Goal: Find specific page/section: Find specific page/section

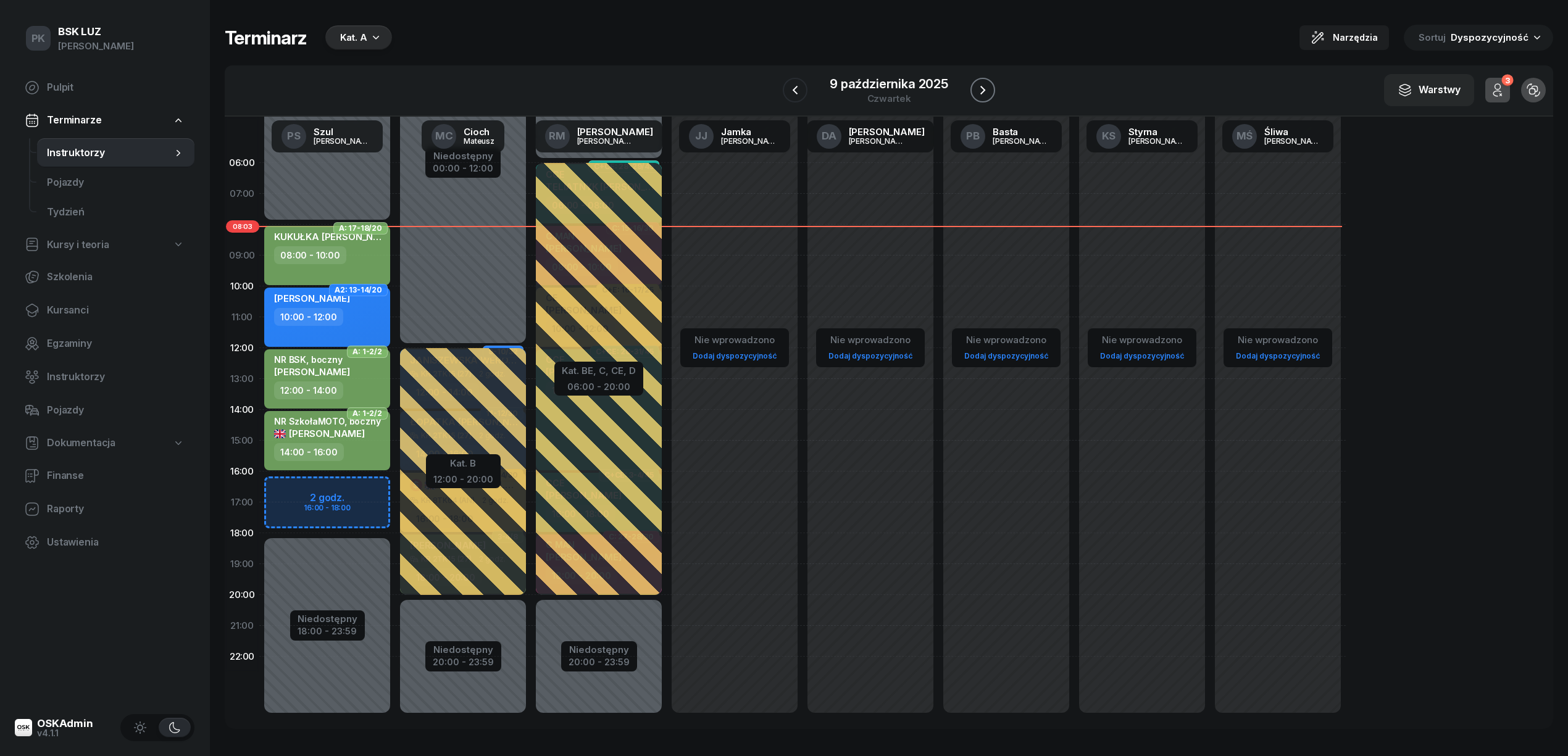
click at [985, 90] on icon "button" at bounding box center [983, 90] width 15 height 15
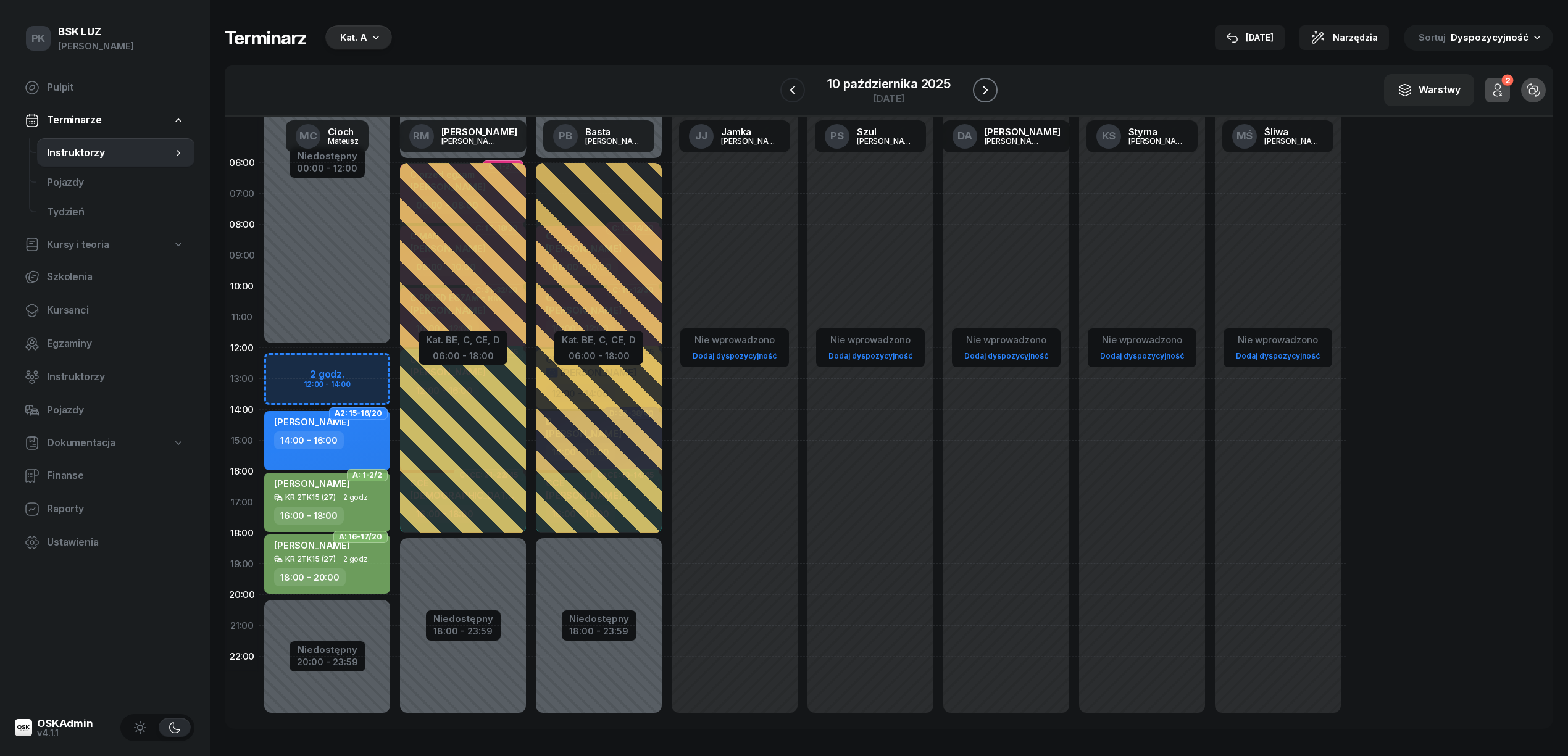
click at [985, 90] on icon "button" at bounding box center [985, 90] width 15 height 15
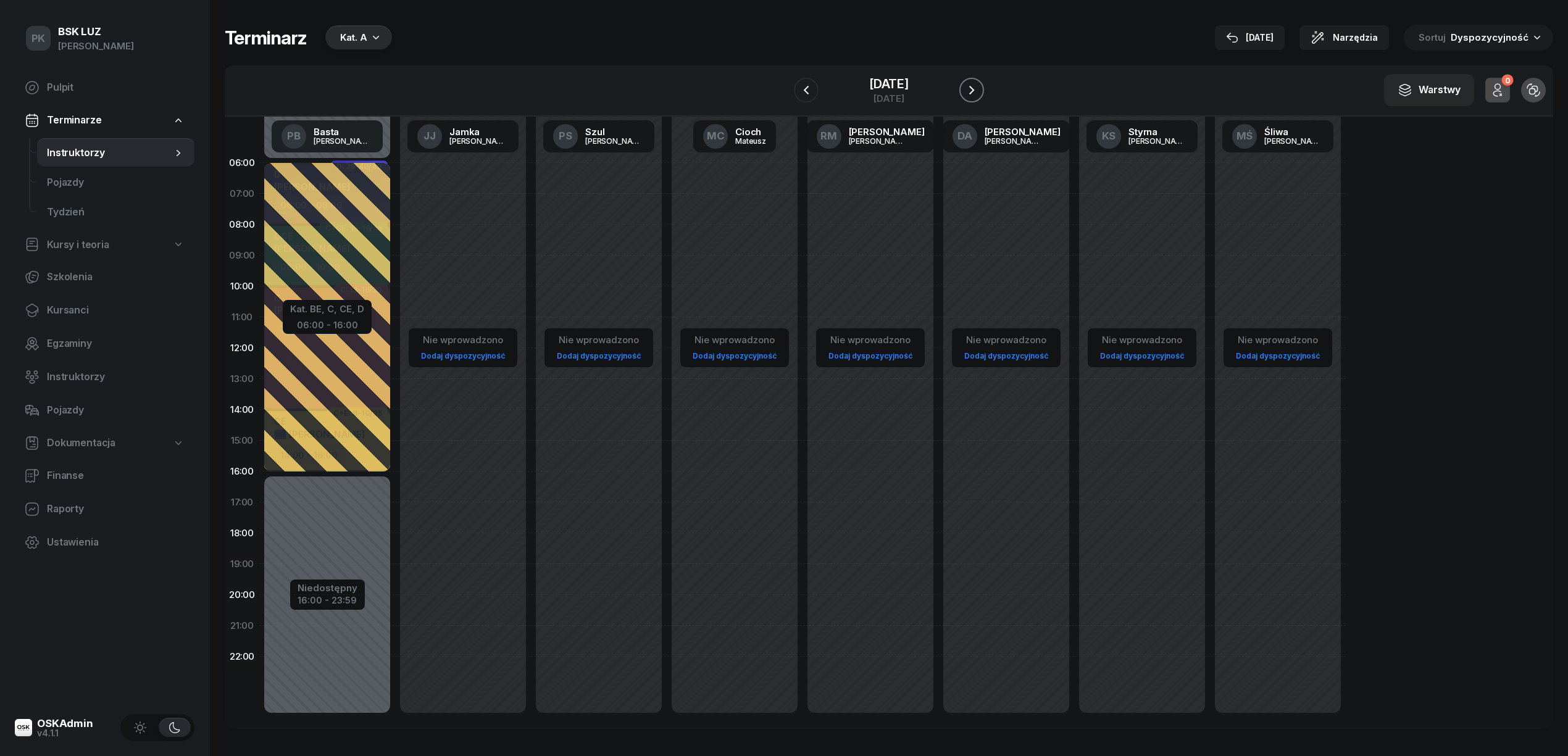
click at [974, 90] on icon "button" at bounding box center [971, 90] width 5 height 9
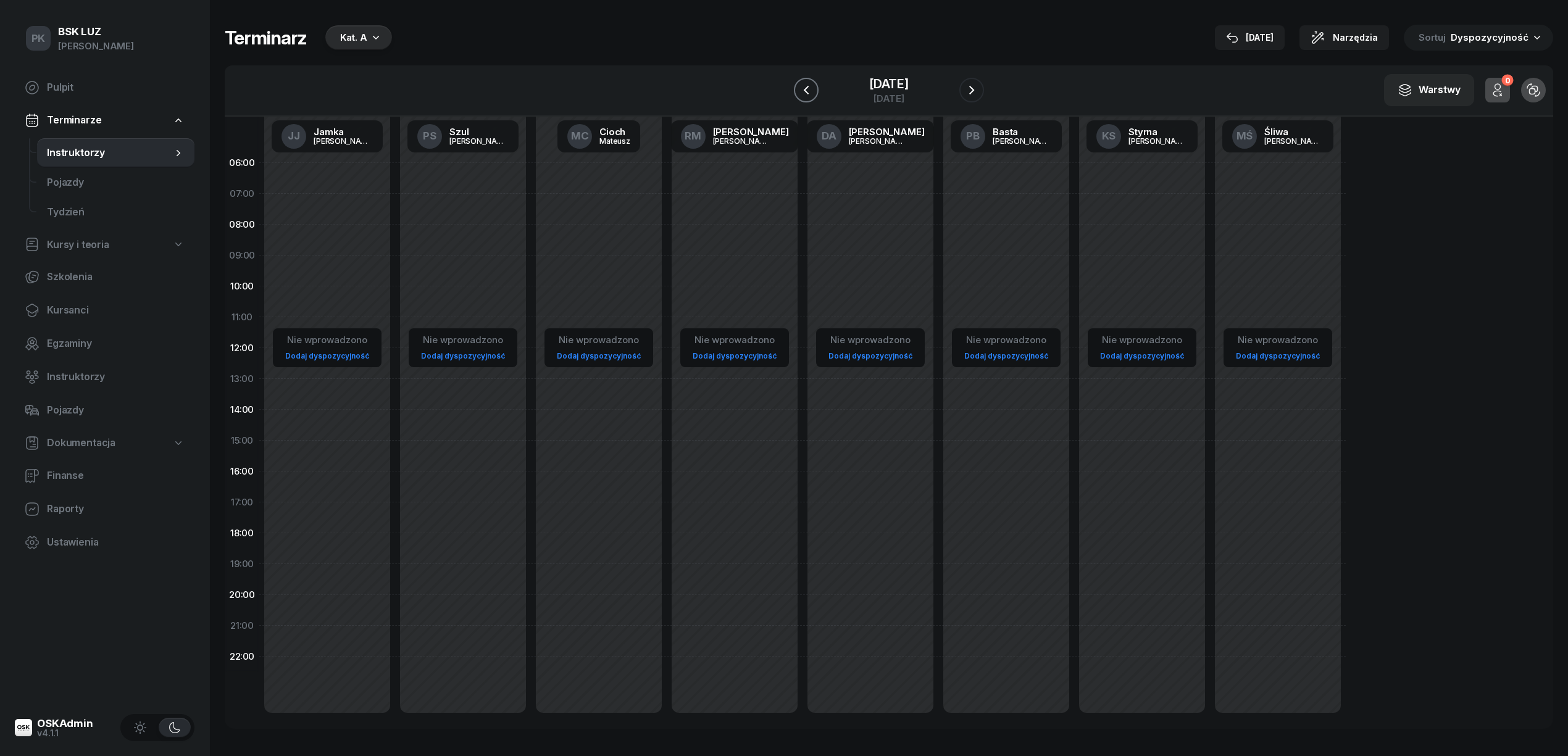
click at [799, 90] on icon "button" at bounding box center [806, 90] width 15 height 15
click at [804, 90] on icon "button" at bounding box center [806, 90] width 5 height 9
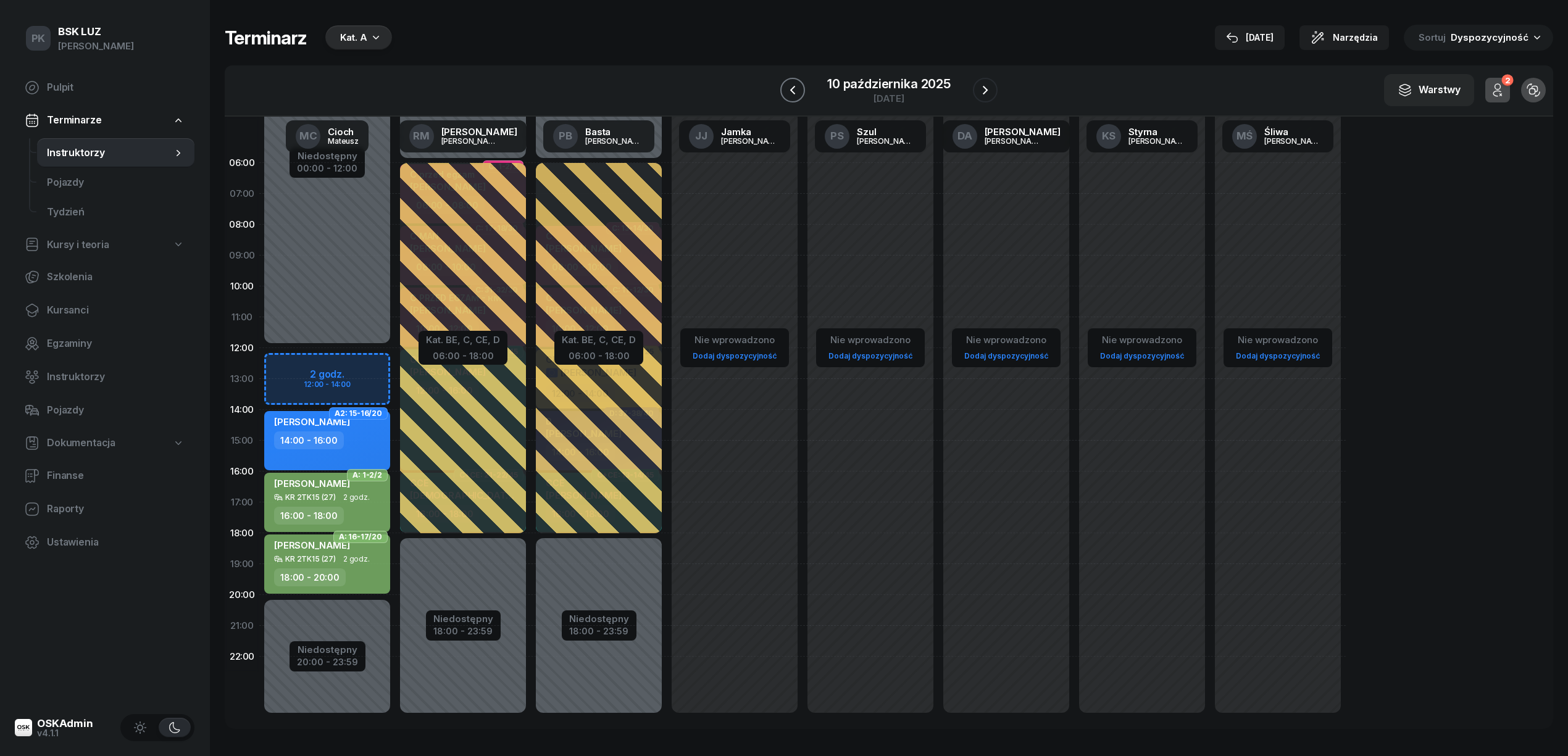
click at [793, 90] on icon "button" at bounding box center [793, 90] width 15 height 15
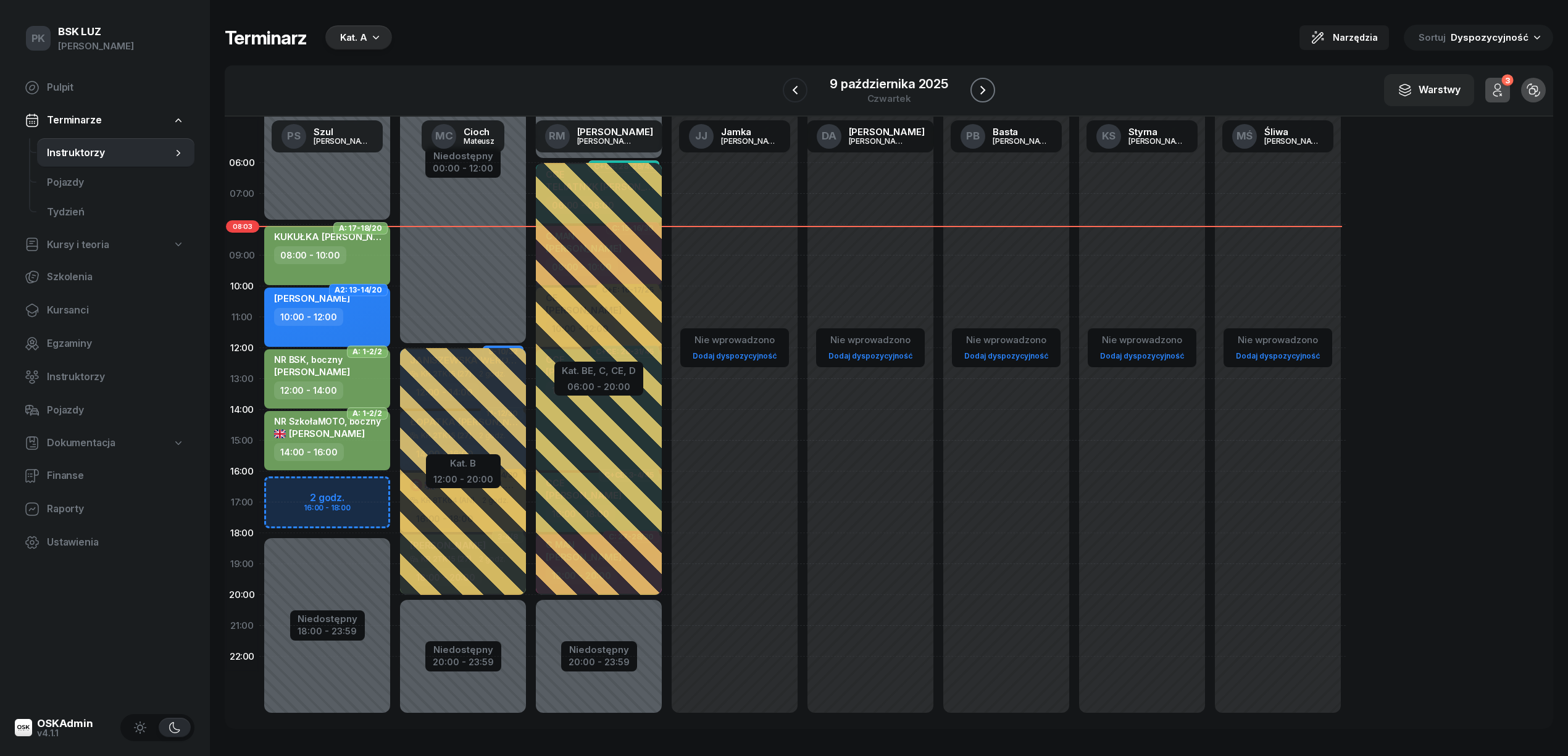
click at [979, 83] on icon "button" at bounding box center [983, 90] width 15 height 15
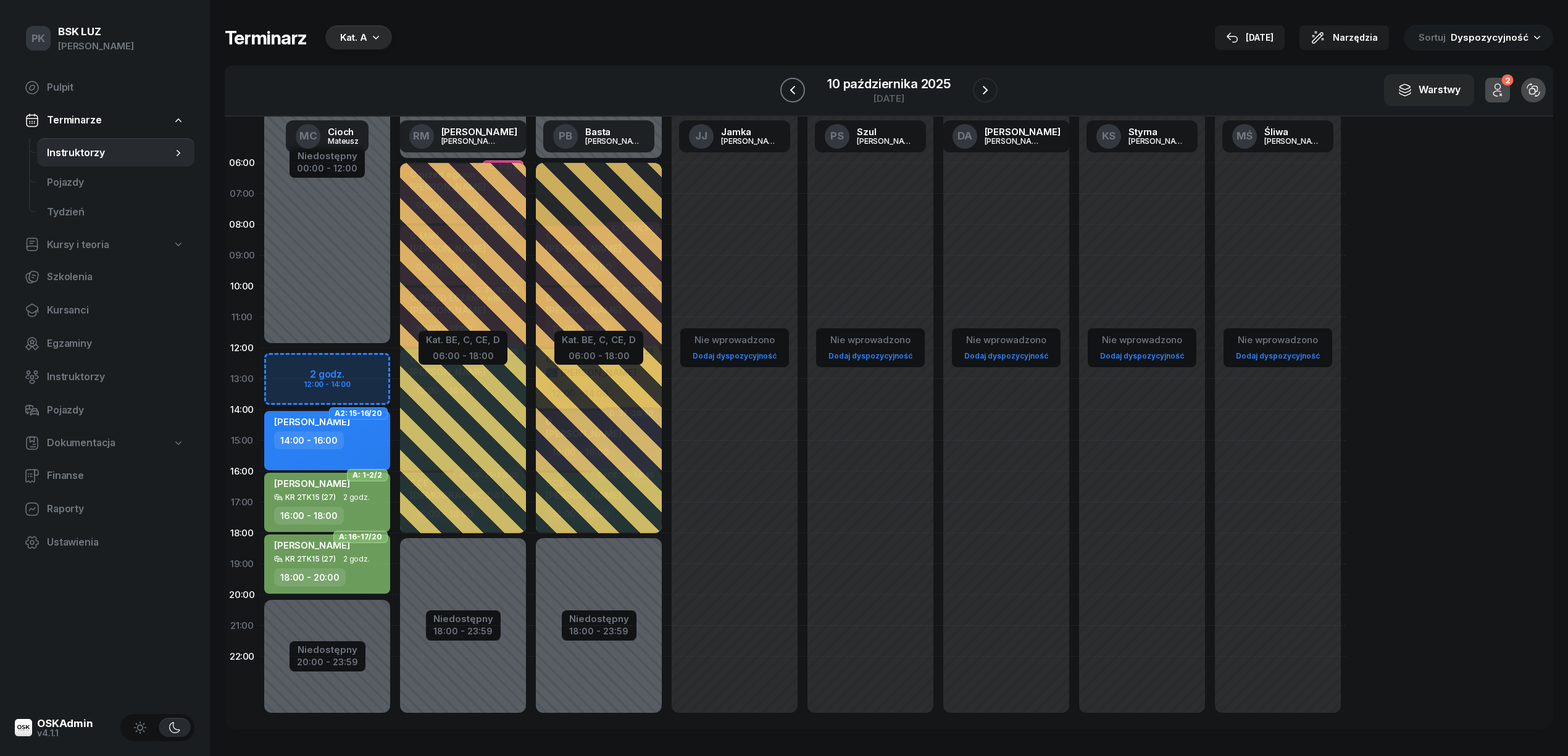
click at [797, 88] on icon "button" at bounding box center [793, 90] width 15 height 15
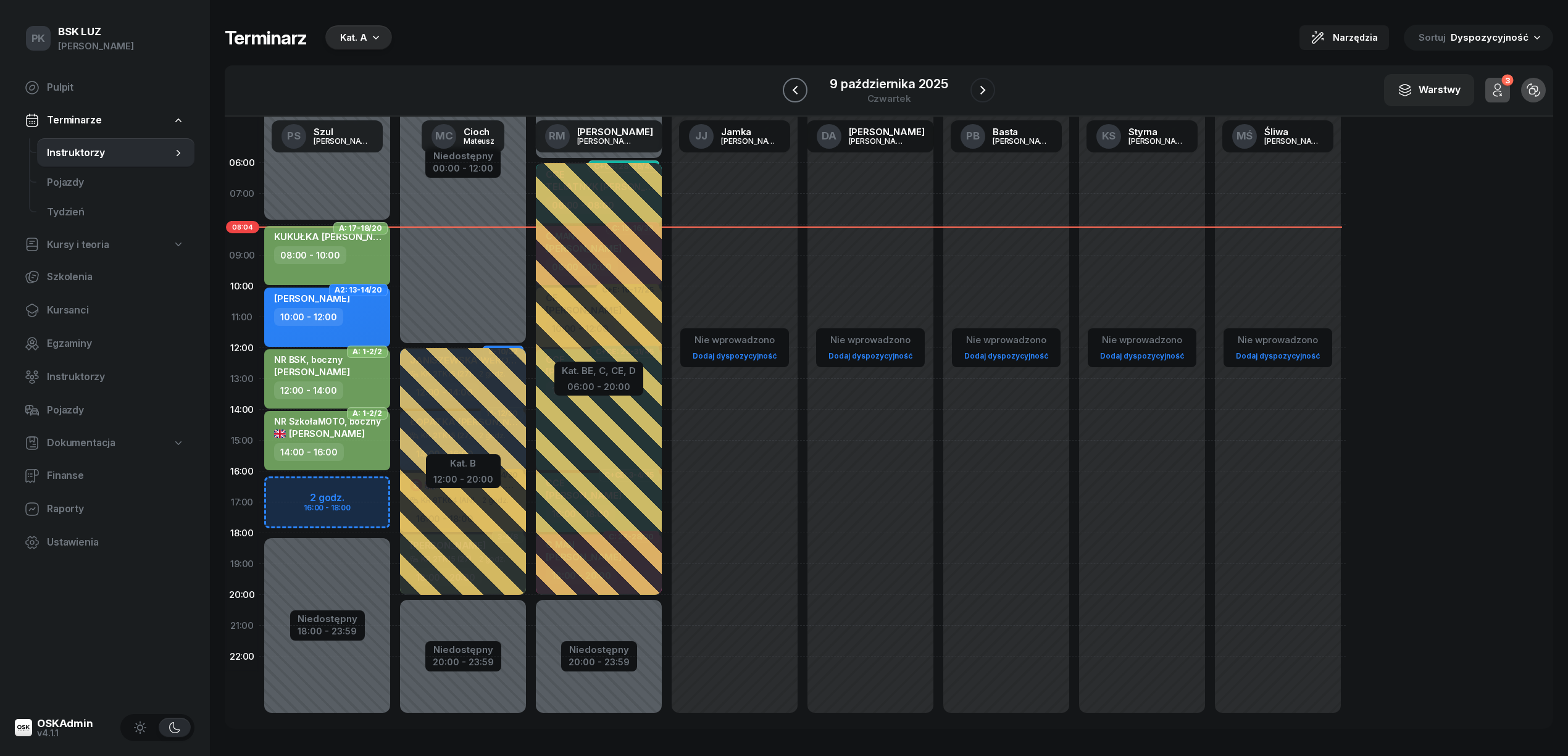
click at [797, 88] on icon "button" at bounding box center [795, 90] width 15 height 15
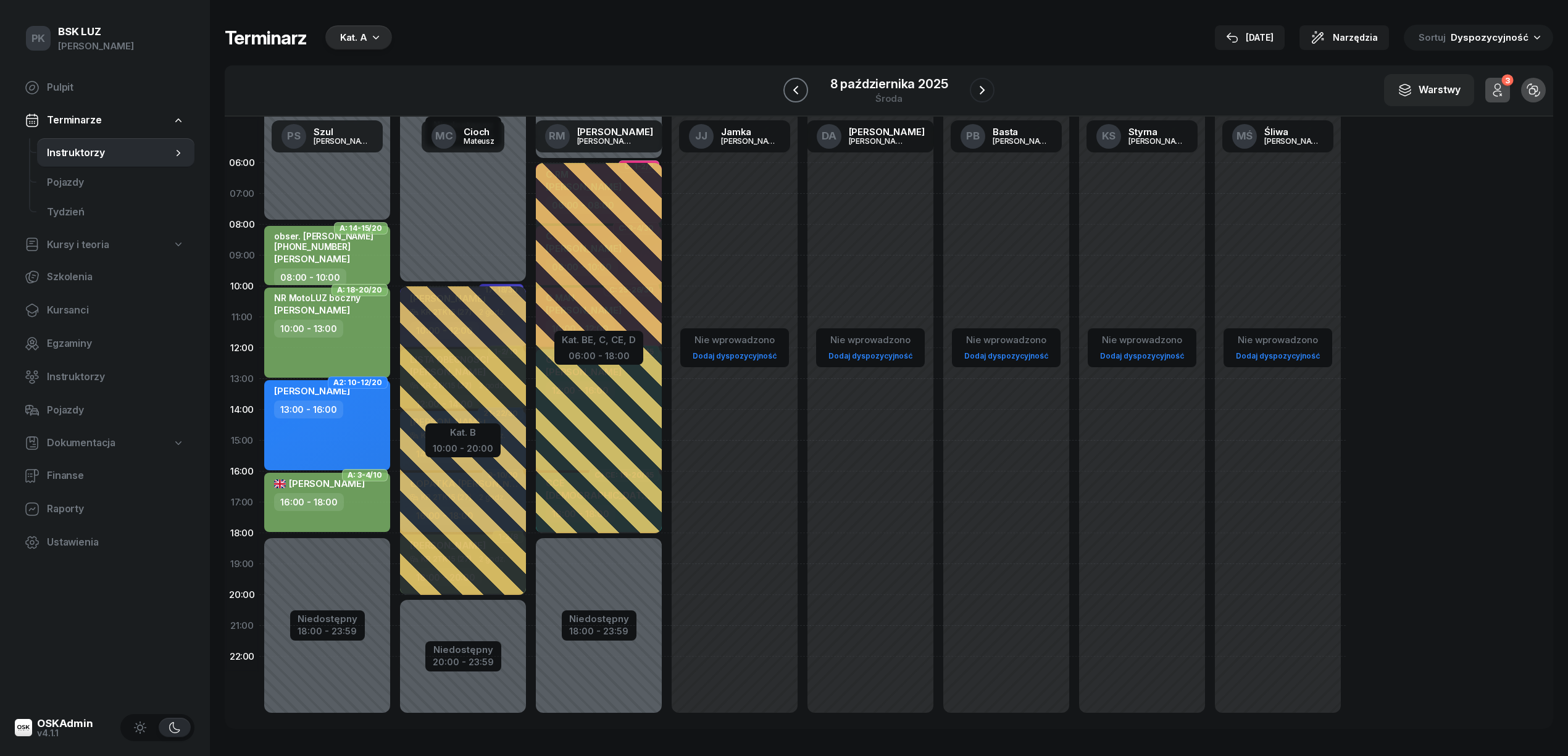
click at [798, 89] on icon "button" at bounding box center [796, 90] width 15 height 15
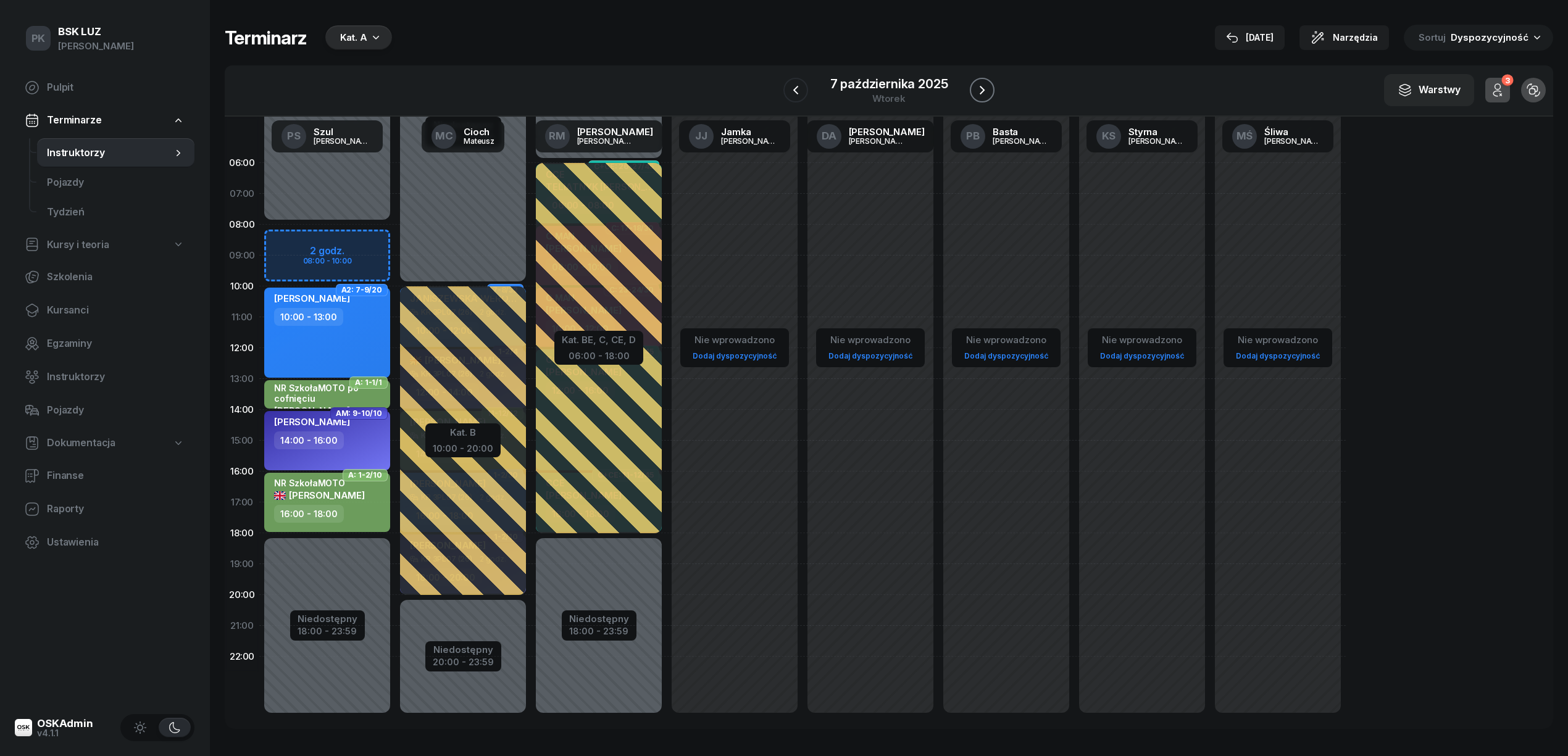
click at [971, 85] on button "button" at bounding box center [982, 90] width 24 height 24
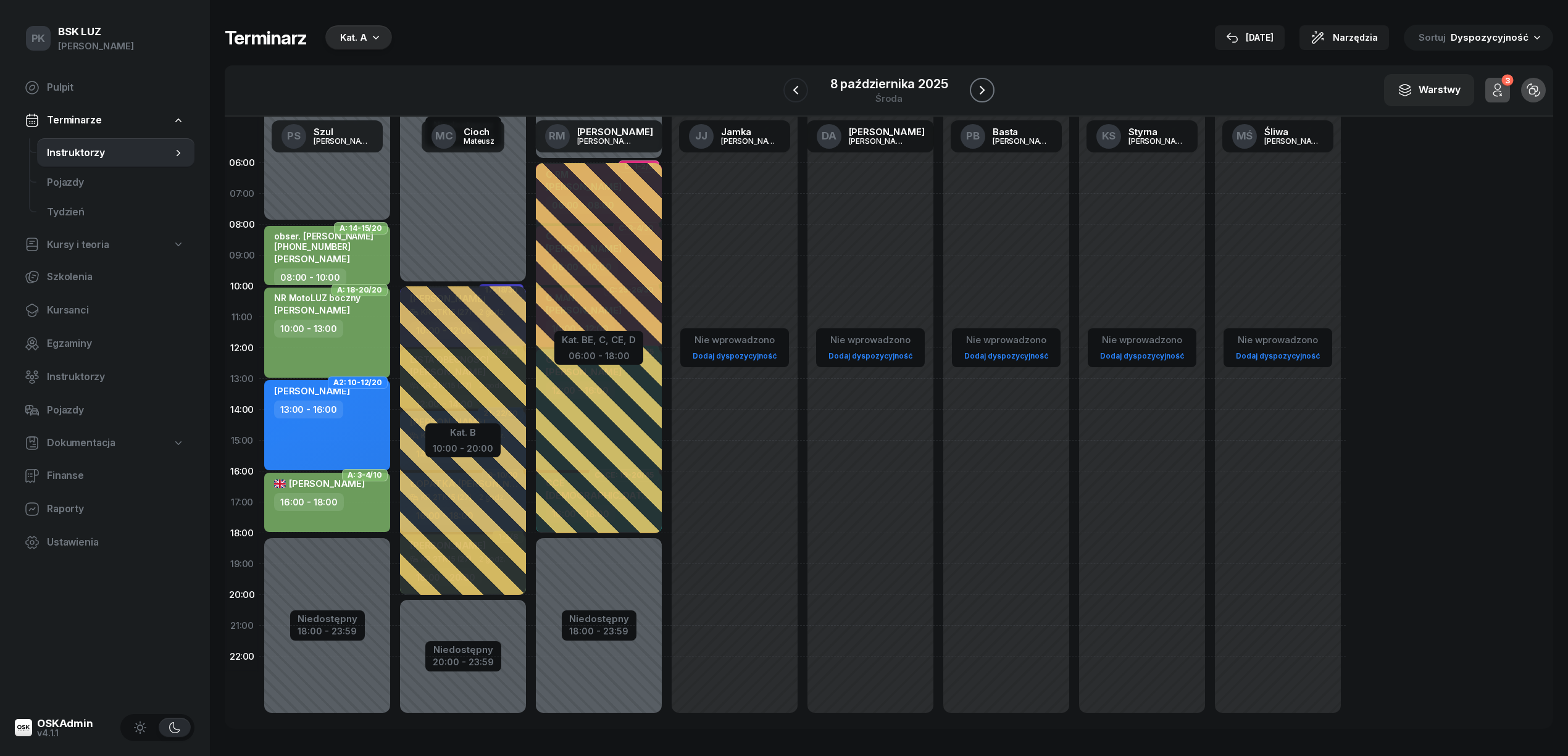
click at [971, 87] on button "button" at bounding box center [982, 90] width 24 height 24
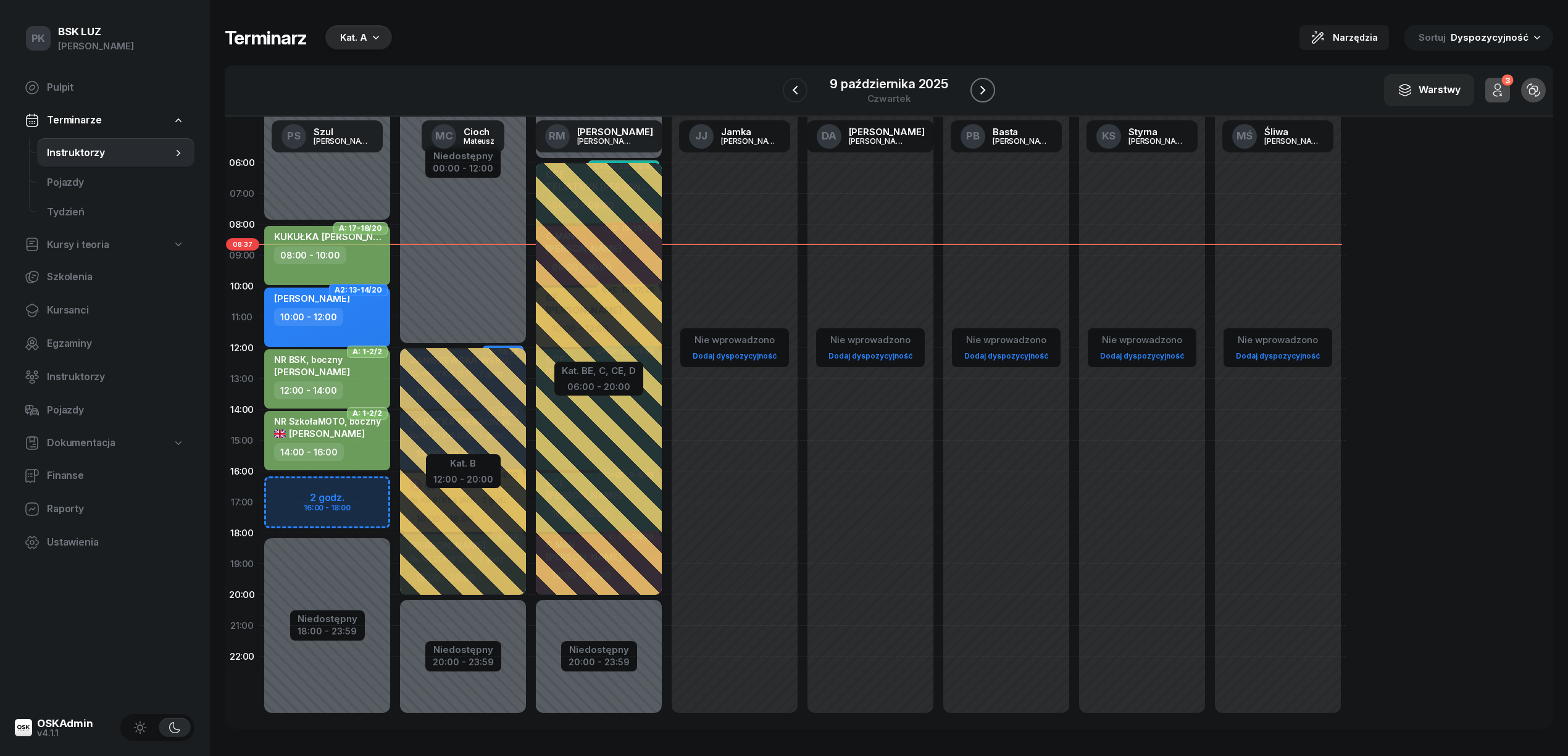
click at [971, 87] on button "button" at bounding box center [983, 90] width 24 height 24
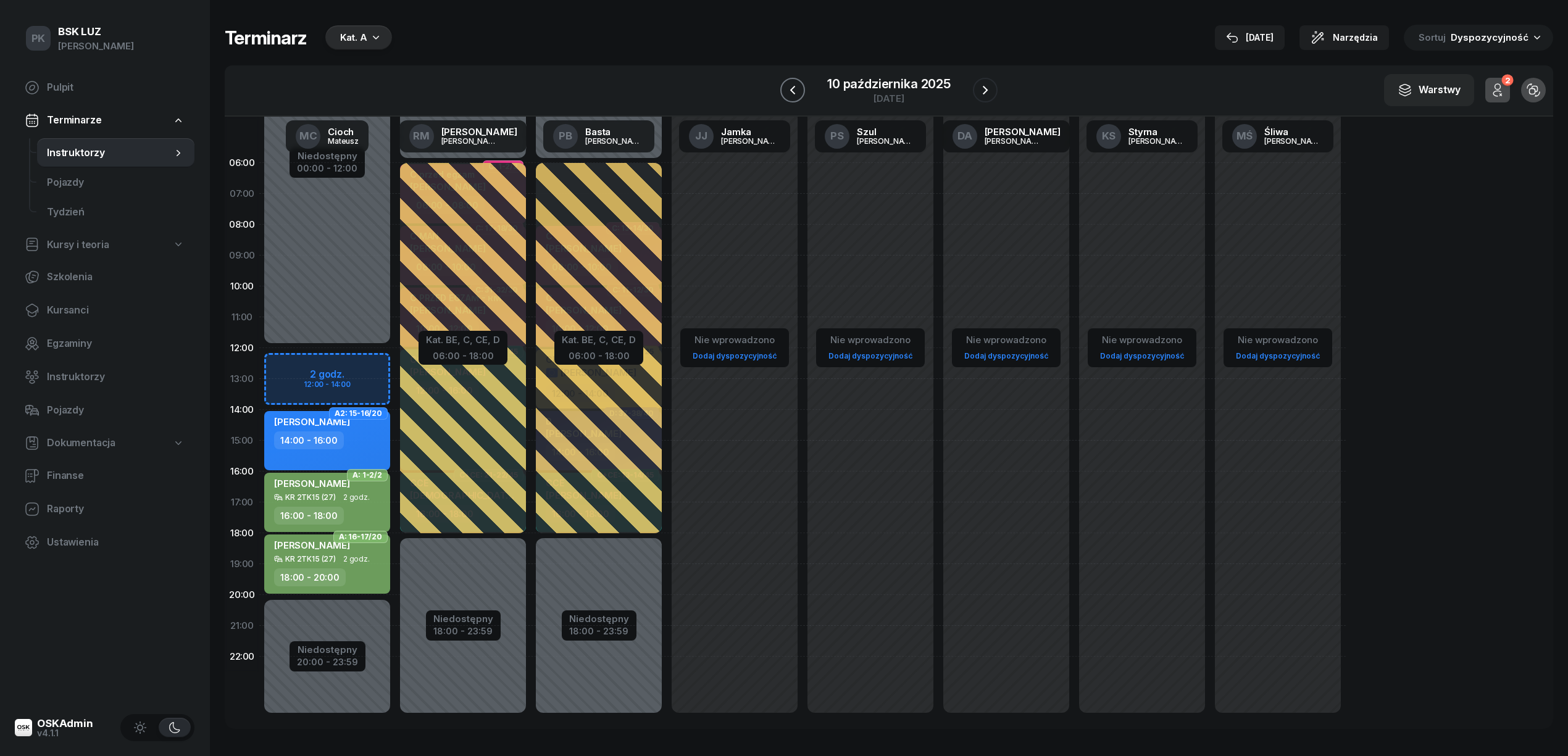
click at [794, 90] on icon "button" at bounding box center [793, 90] width 15 height 15
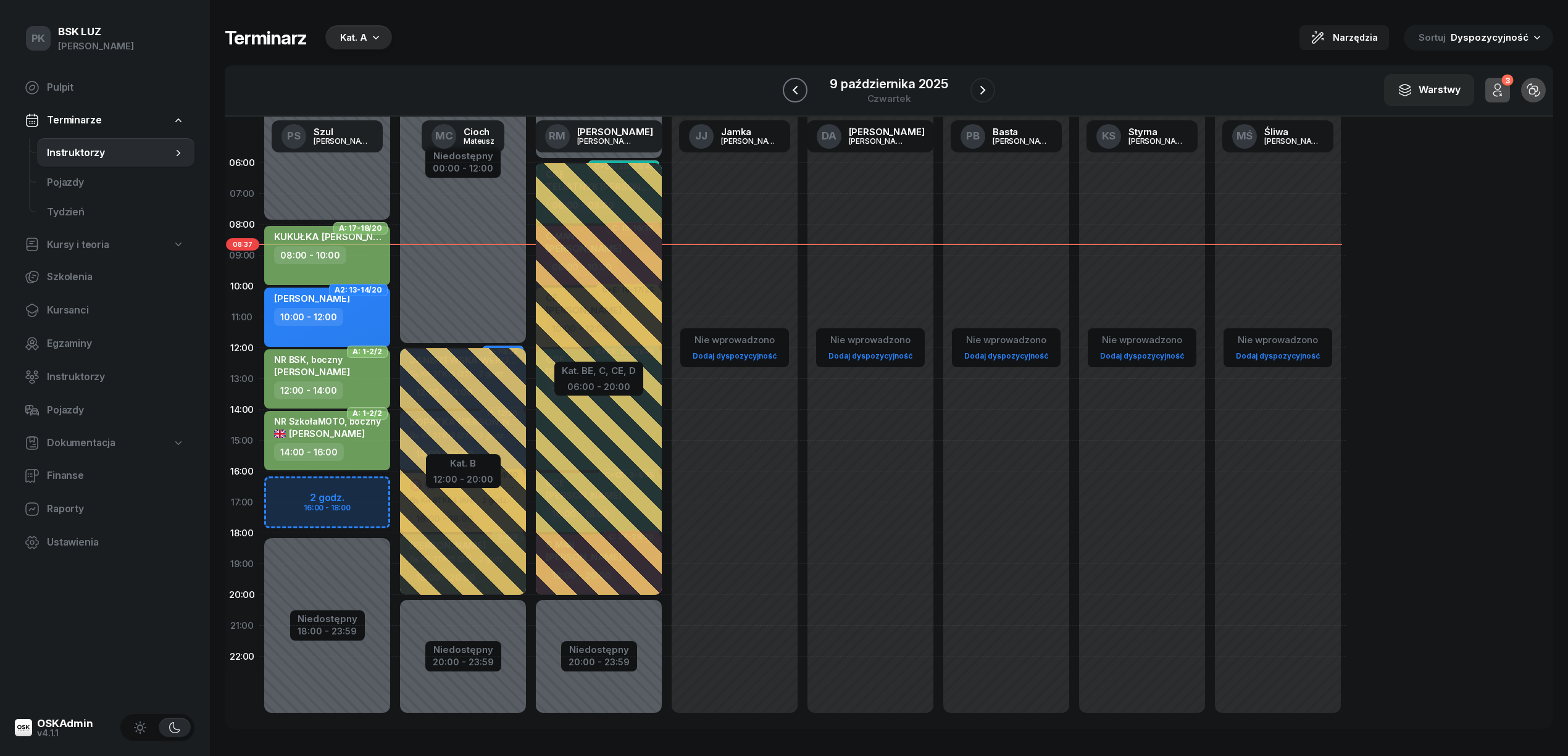
click at [794, 90] on icon "button" at bounding box center [795, 90] width 5 height 9
